Goal: Find specific page/section: Find specific page/section

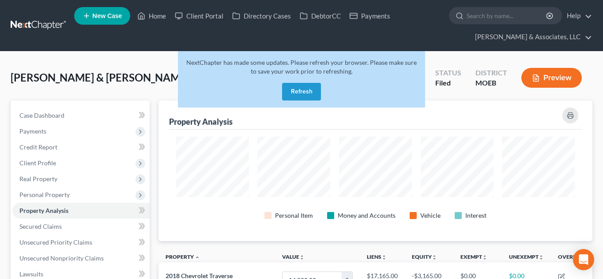
click at [299, 86] on button "Refresh" at bounding box center [301, 92] width 39 height 18
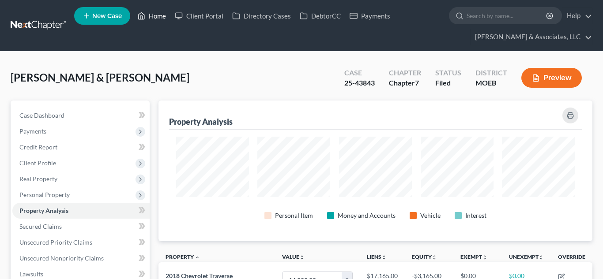
click at [161, 19] on link "Home" at bounding box center [152, 16] width 38 height 16
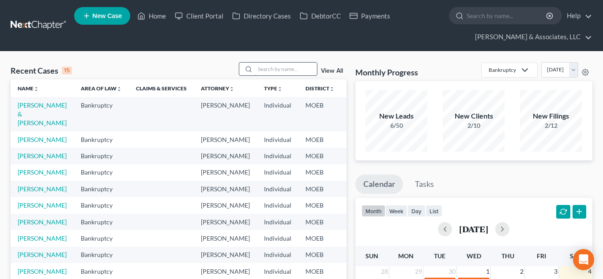
click at [285, 69] on input "search" at bounding box center [286, 69] width 62 height 13
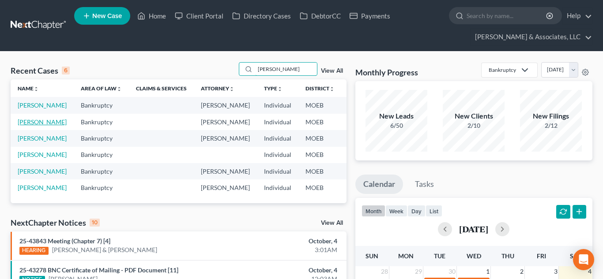
type input "[PERSON_NAME]"
click at [23, 126] on link "[PERSON_NAME]" at bounding box center [42, 122] width 49 height 8
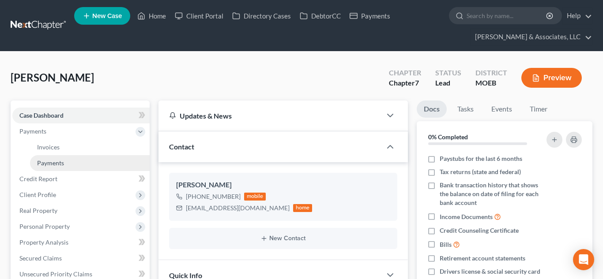
click at [61, 162] on span "Payments" at bounding box center [50, 163] width 27 height 8
